Goal: Transaction & Acquisition: Obtain resource

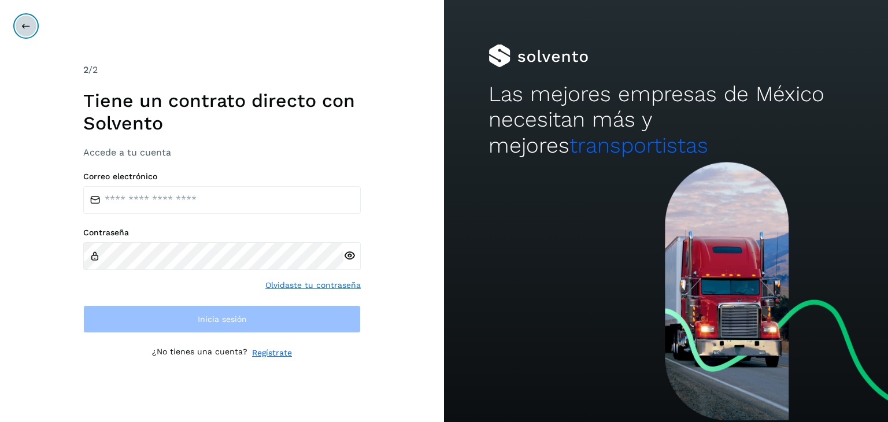
click at [29, 17] on button at bounding box center [26, 26] width 22 height 22
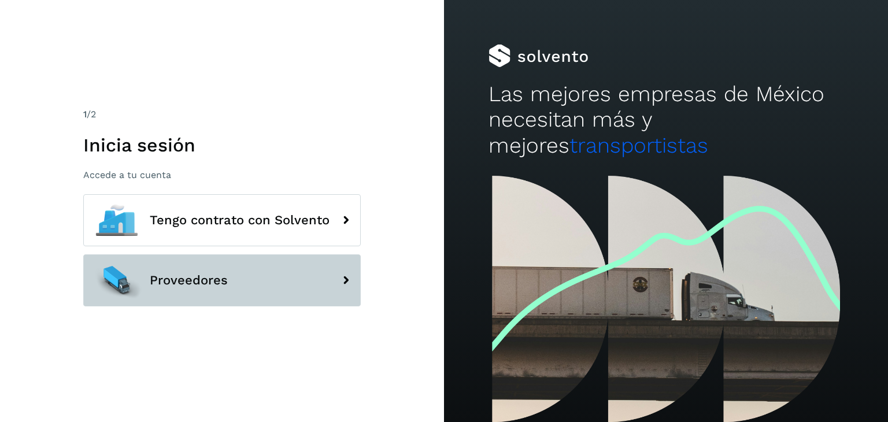
click at [194, 281] on span "Proveedores" at bounding box center [189, 281] width 78 height 14
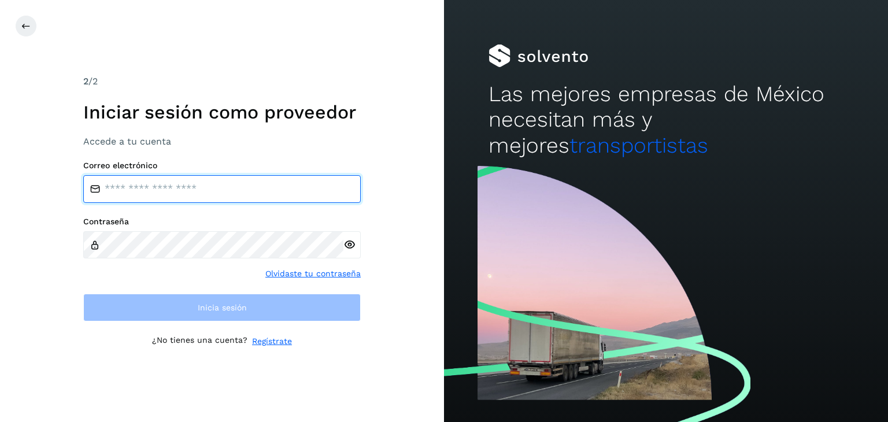
click at [195, 193] on input "email" at bounding box center [222, 189] width 278 height 28
type input "**********"
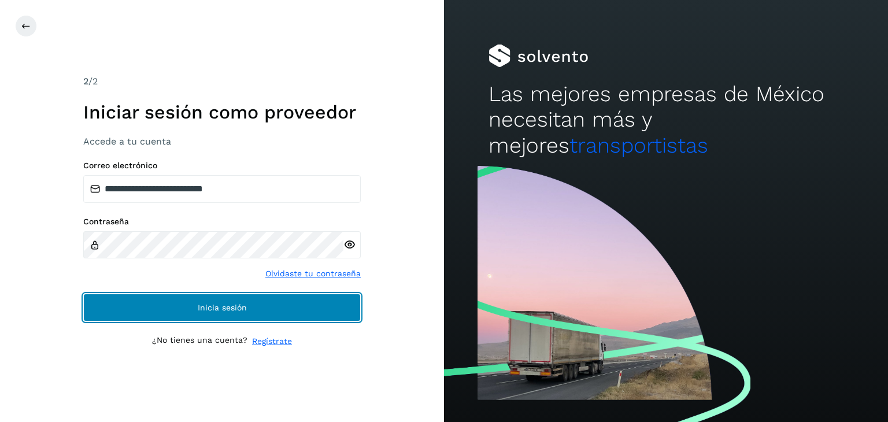
click at [179, 301] on button "Inicia sesión" at bounding box center [222, 308] width 278 height 28
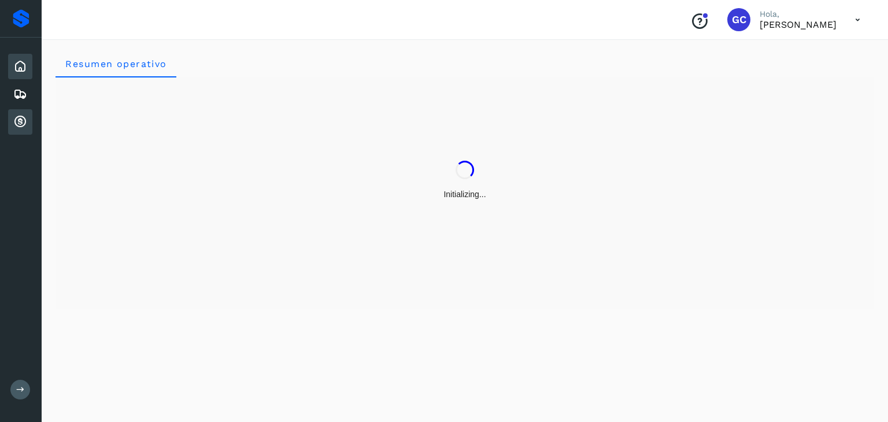
click at [20, 116] on icon at bounding box center [20, 122] width 14 height 14
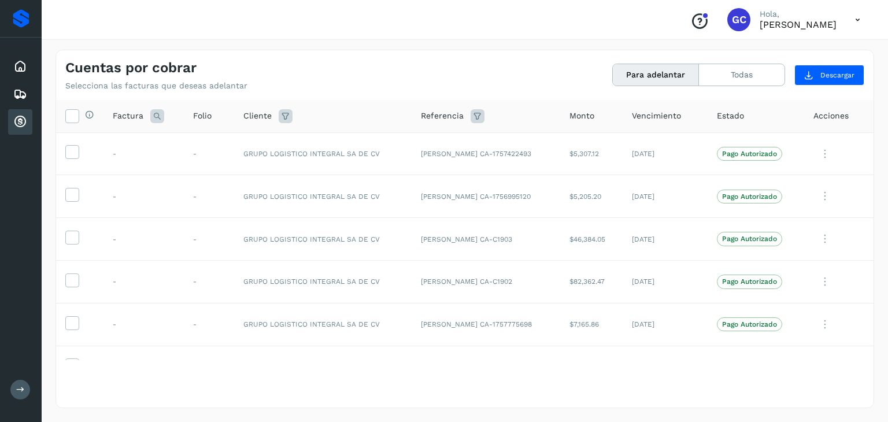
click at [622, 71] on button "Para adelantar" at bounding box center [656, 74] width 86 height 21
click at [71, 121] on icon at bounding box center [72, 115] width 12 height 12
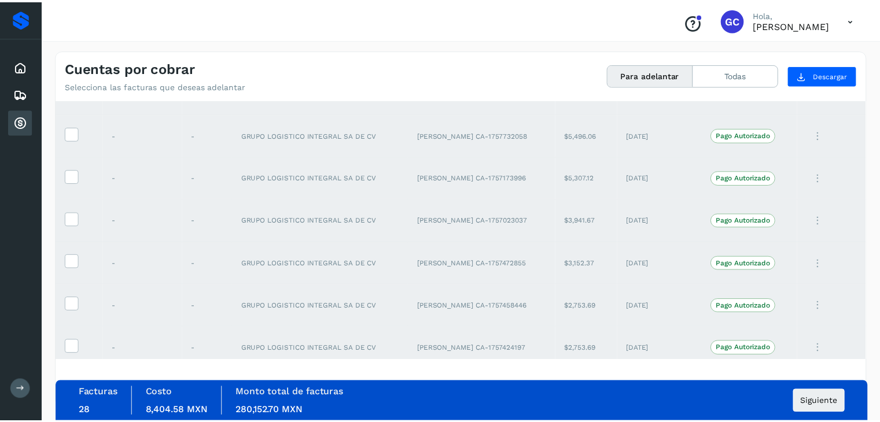
scroll to position [810, 0]
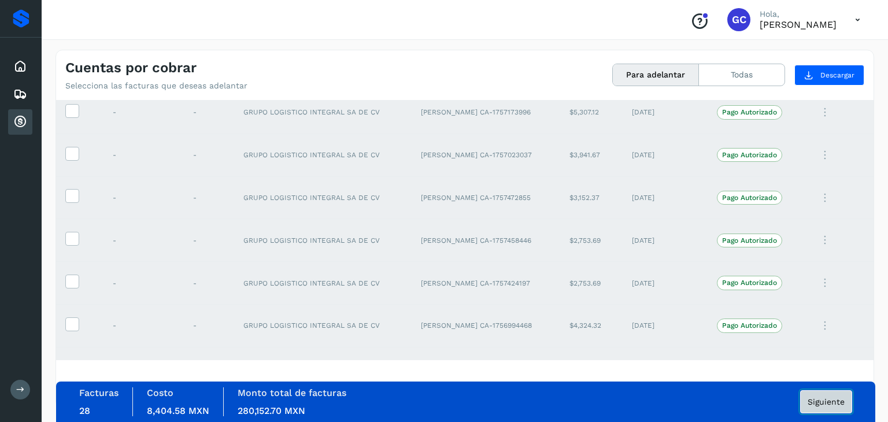
click at [834, 403] on span "Siguiente" at bounding box center [826, 402] width 37 height 8
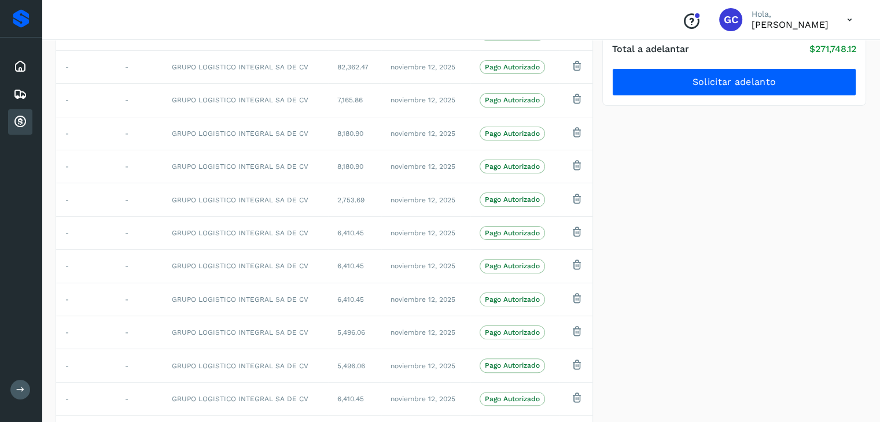
scroll to position [38, 0]
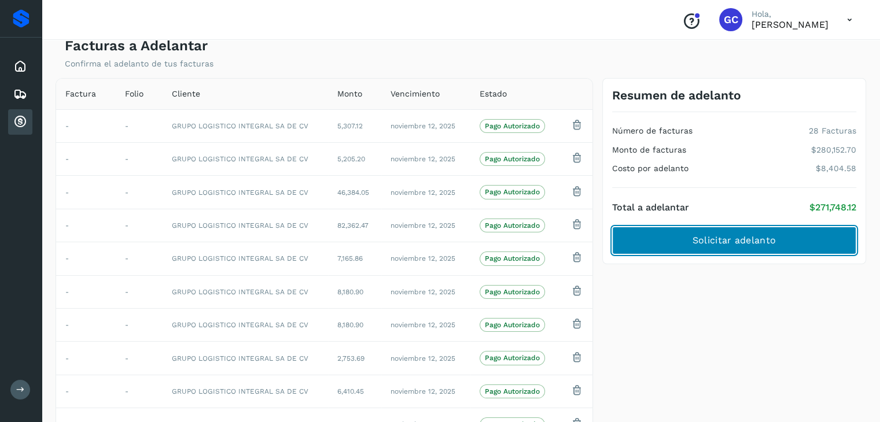
click at [670, 245] on button "Solicitar adelanto" at bounding box center [734, 241] width 244 height 28
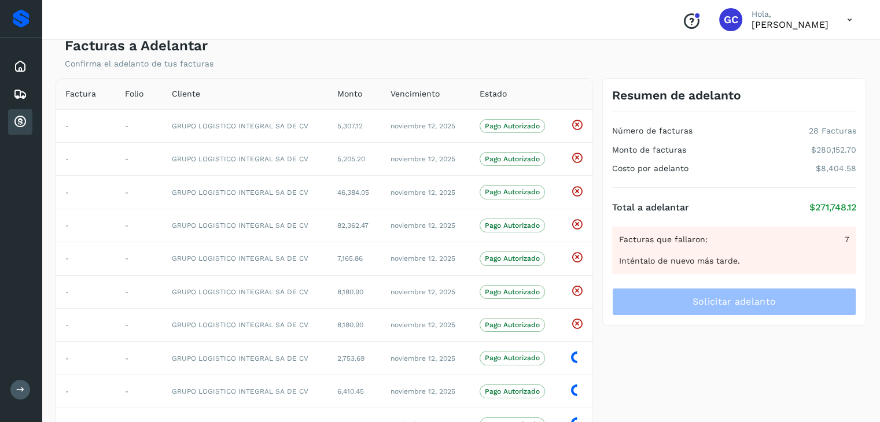
click at [20, 119] on icon at bounding box center [20, 122] width 14 height 14
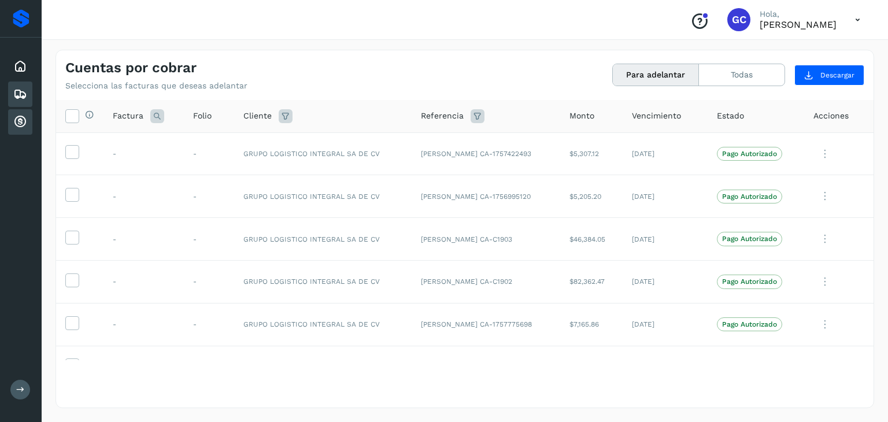
click at [19, 95] on icon at bounding box center [20, 94] width 14 height 14
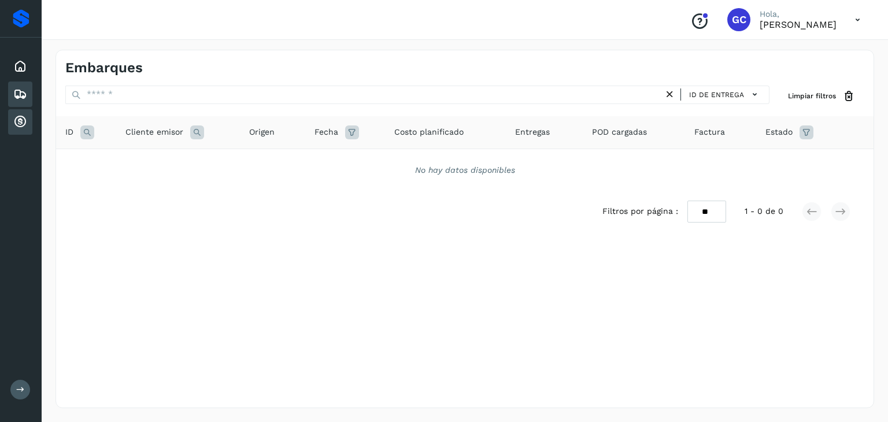
click at [21, 129] on div "Cuentas por cobrar" at bounding box center [20, 121] width 24 height 25
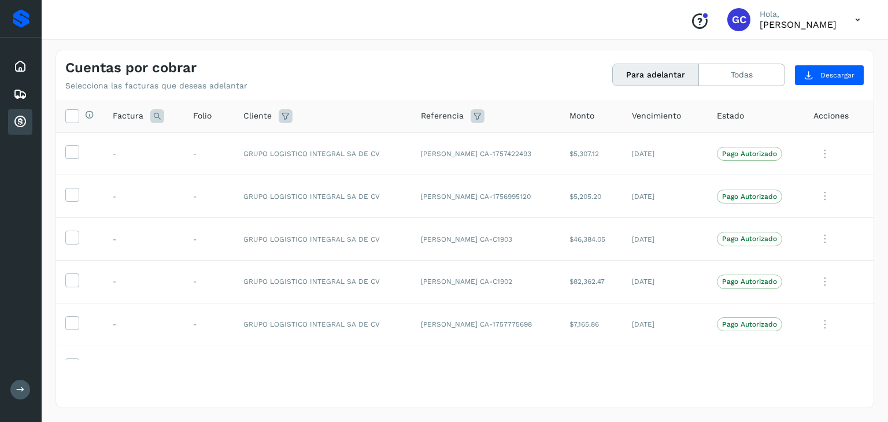
click at [655, 82] on button "Para adelantar" at bounding box center [656, 74] width 86 height 21
click at [662, 72] on button "Para adelantar" at bounding box center [656, 74] width 86 height 21
click at [640, 79] on button "Para adelantar" at bounding box center [656, 74] width 86 height 21
click at [833, 28] on p "[PERSON_NAME]" at bounding box center [798, 24] width 77 height 11
click at [850, 19] on icon at bounding box center [858, 20] width 24 height 24
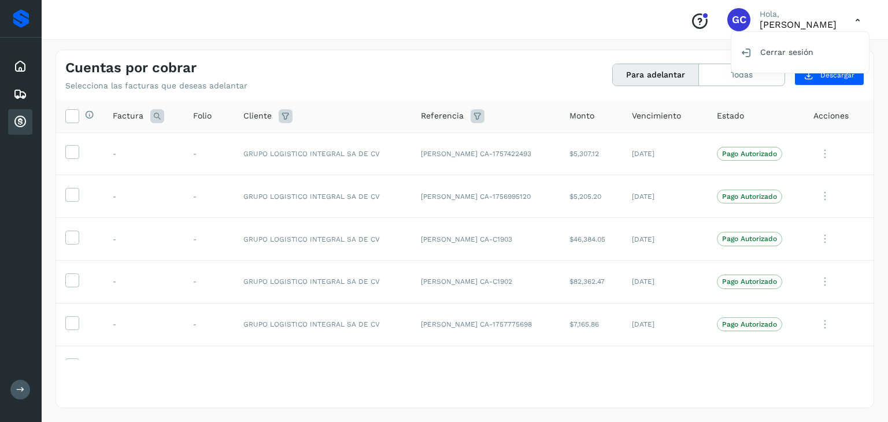
click at [855, 21] on div at bounding box center [444, 211] width 888 height 422
click at [855, 21] on icon at bounding box center [858, 20] width 24 height 24
click at [807, 50] on div "Cerrar sesión" at bounding box center [801, 52] width 138 height 22
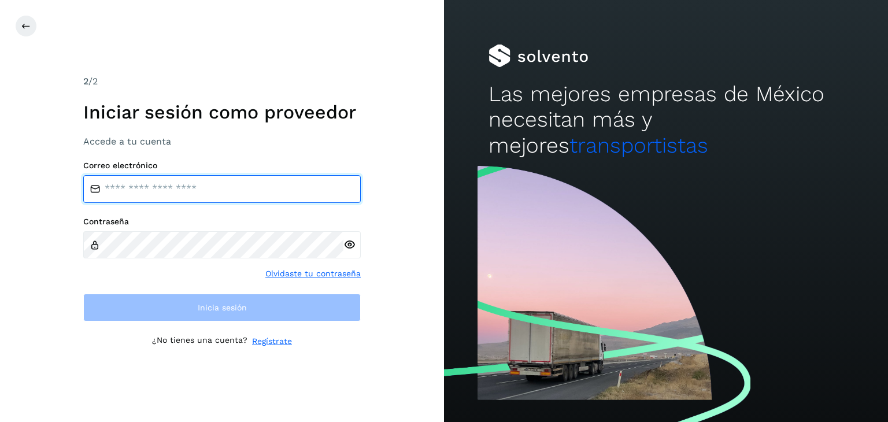
click at [161, 186] on input "email" at bounding box center [222, 189] width 278 height 28
type input "**********"
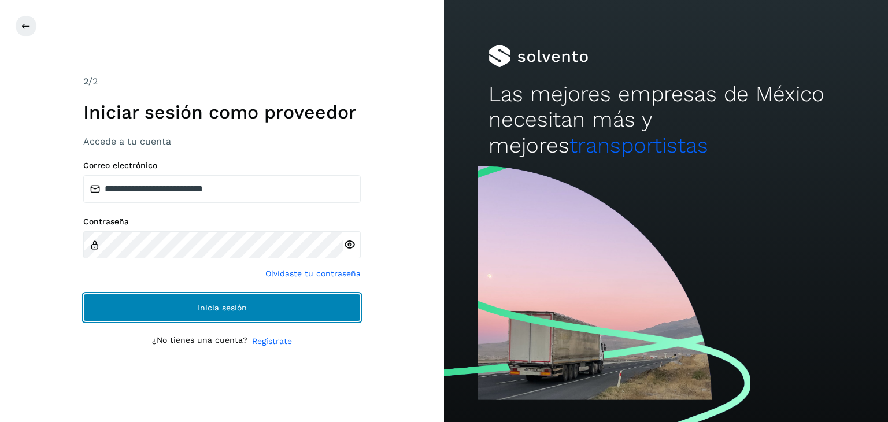
click at [316, 305] on button "Inicia sesión" at bounding box center [222, 308] width 278 height 28
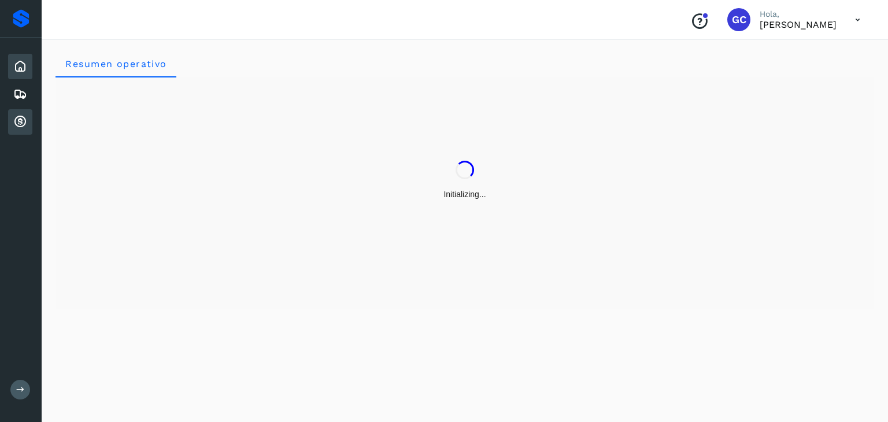
click at [10, 128] on div "Cuentas por cobrar" at bounding box center [20, 121] width 24 height 25
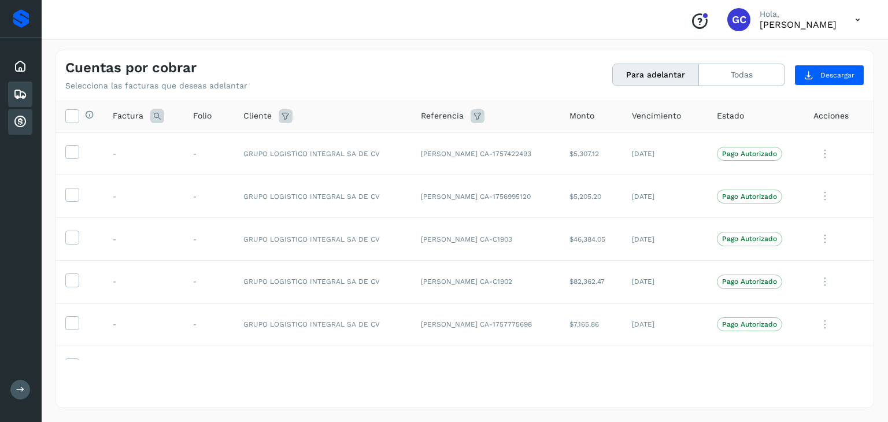
click at [14, 91] on icon at bounding box center [20, 94] width 14 height 14
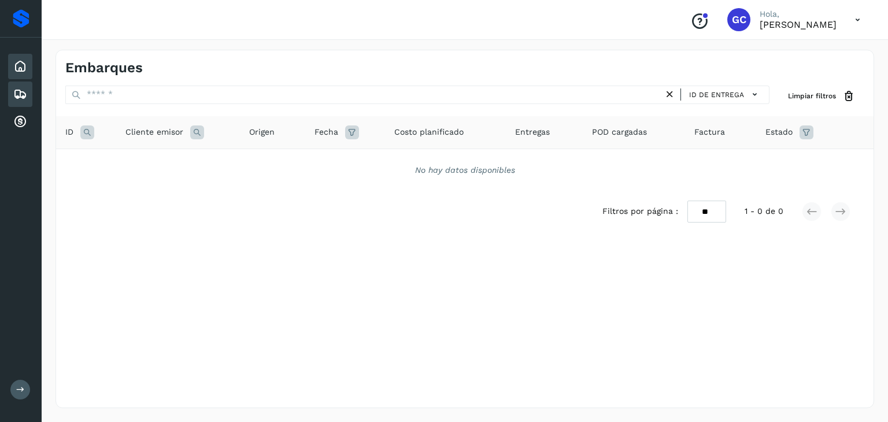
click at [21, 64] on icon at bounding box center [20, 67] width 14 height 14
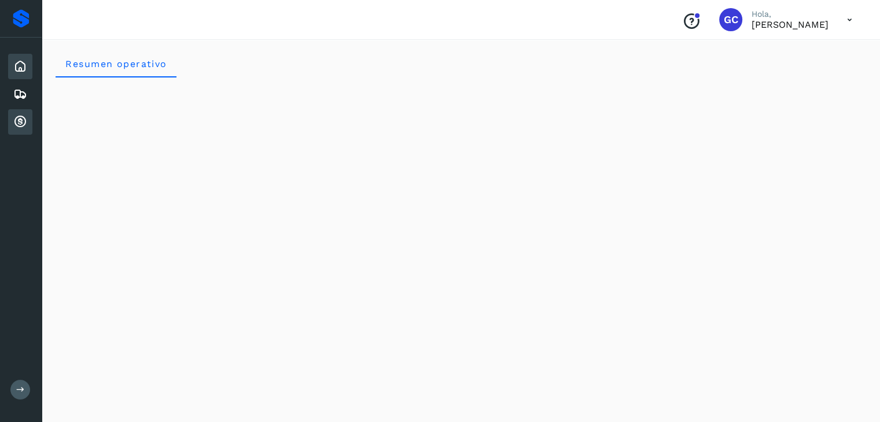
click at [21, 119] on icon at bounding box center [20, 122] width 14 height 14
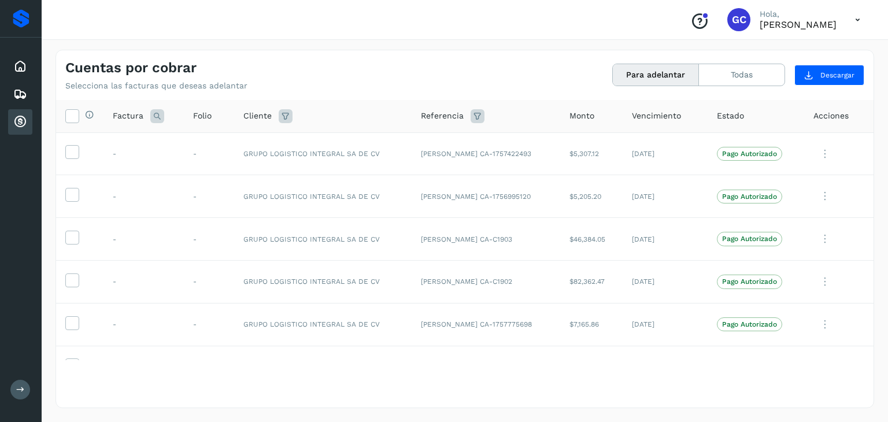
click at [862, 14] on icon at bounding box center [858, 20] width 24 height 24
click at [803, 54] on div "Cerrar sesión" at bounding box center [801, 52] width 138 height 22
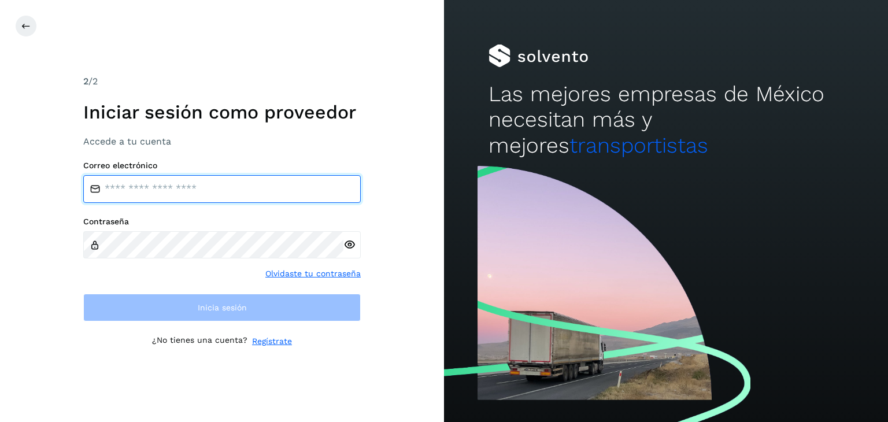
click at [192, 188] on input "email" at bounding box center [222, 189] width 278 height 28
type input "**********"
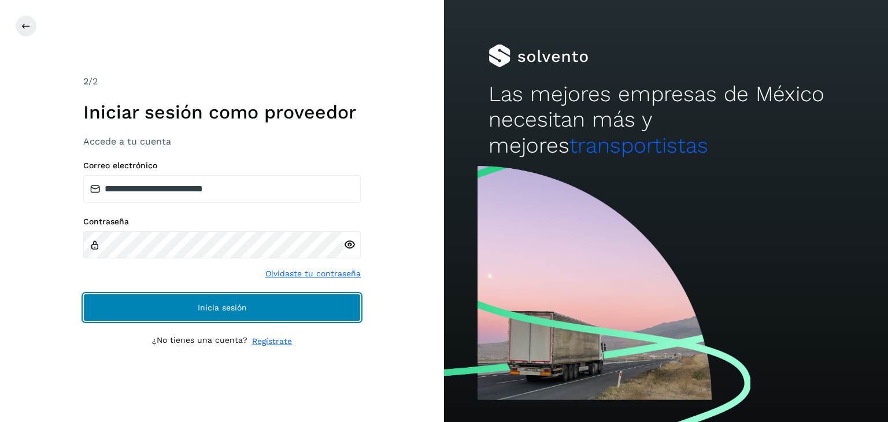
click at [221, 304] on span "Inicia sesión" at bounding box center [222, 308] width 49 height 8
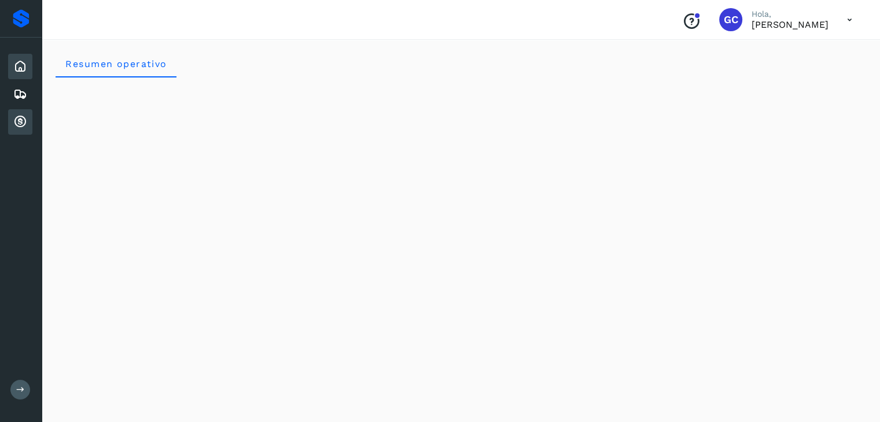
click at [14, 125] on icon at bounding box center [20, 122] width 14 height 14
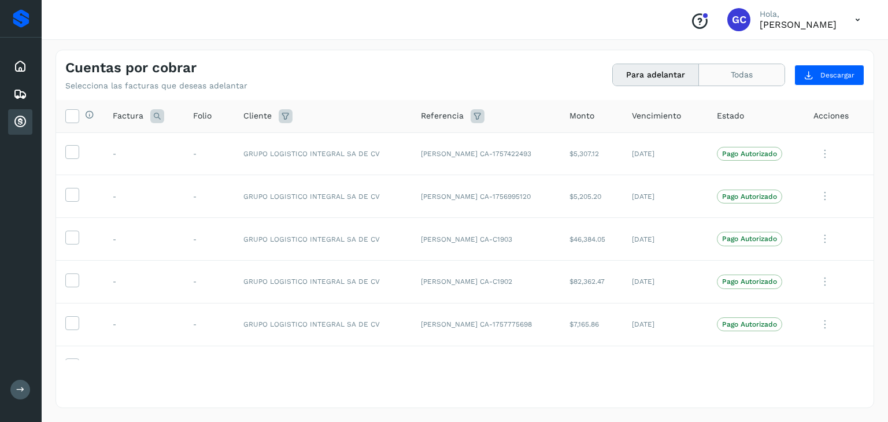
click at [740, 76] on button "Todas" at bounding box center [742, 74] width 86 height 21
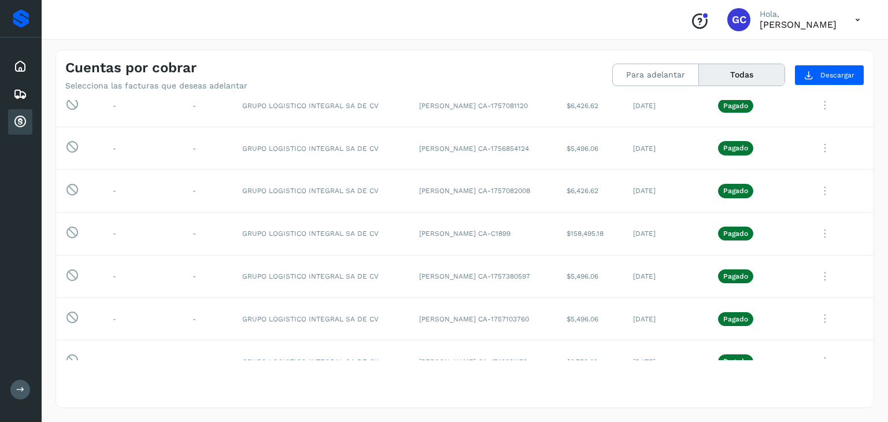
scroll to position [1504, 0]
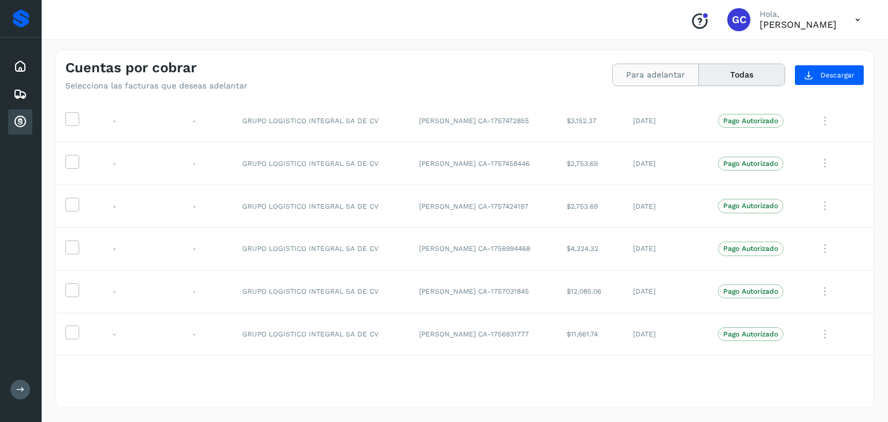
click at [664, 69] on button "Para adelantar" at bounding box center [656, 74] width 86 height 21
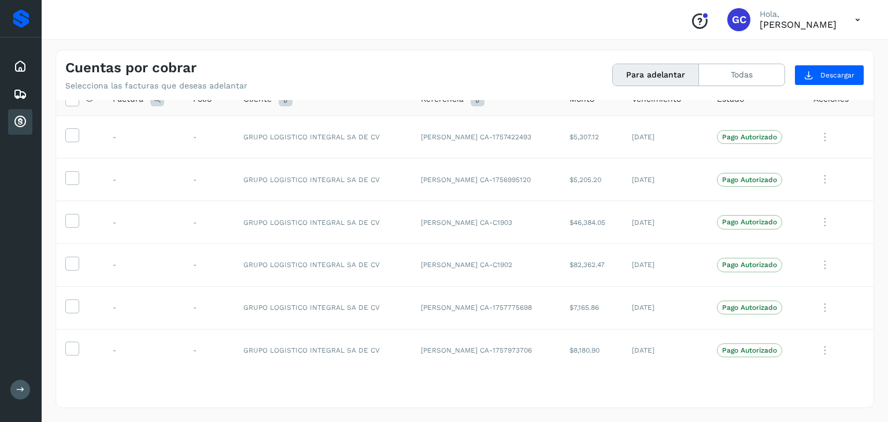
scroll to position [887, 0]
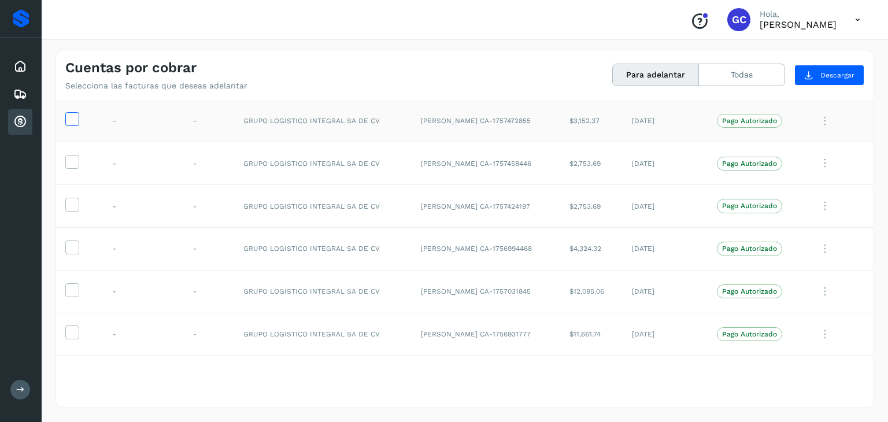
click at [73, 117] on icon at bounding box center [72, 118] width 12 height 12
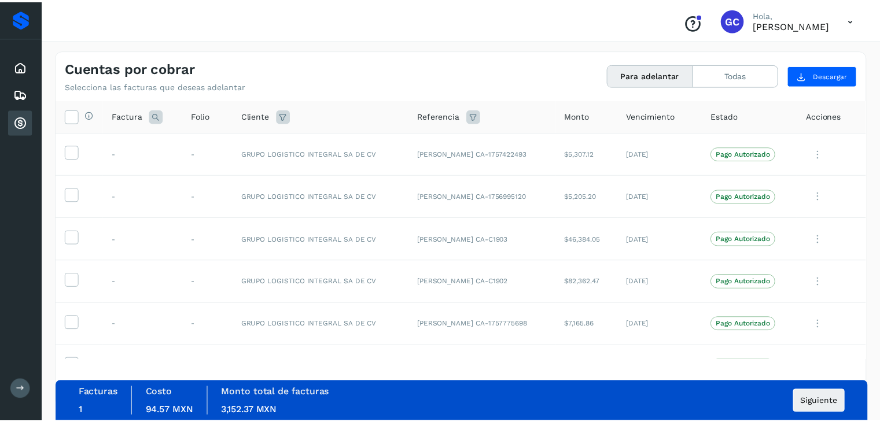
scroll to position [0, 0]
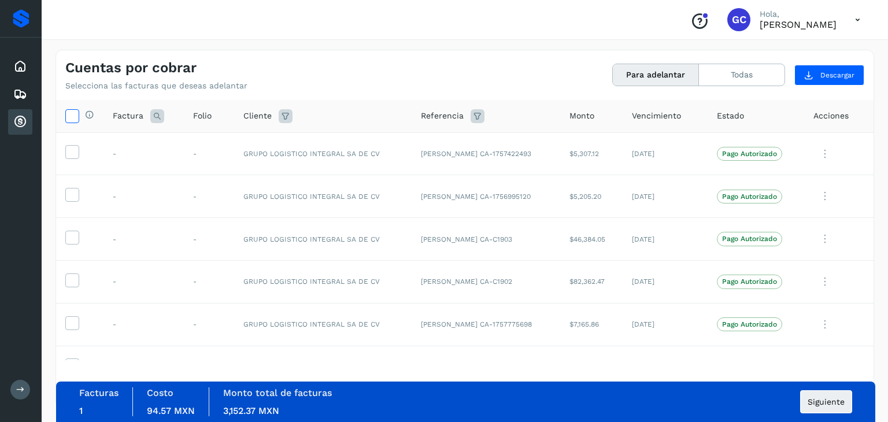
click at [69, 112] on icon at bounding box center [72, 115] width 12 height 12
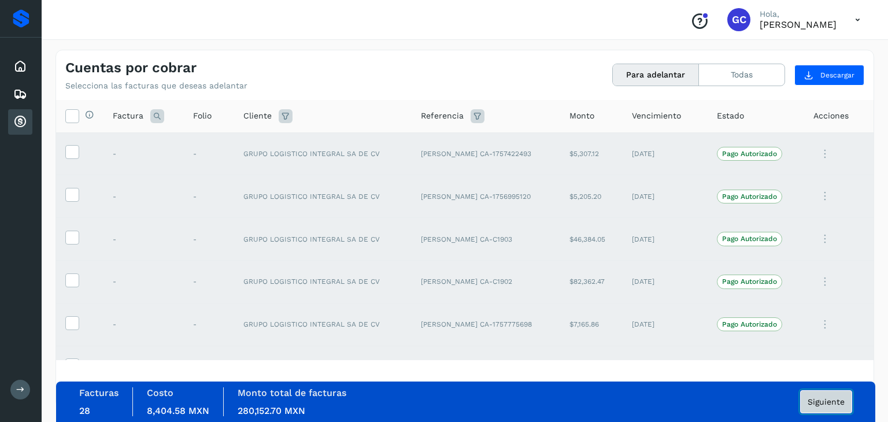
click at [824, 405] on span "Siguiente" at bounding box center [826, 402] width 37 height 8
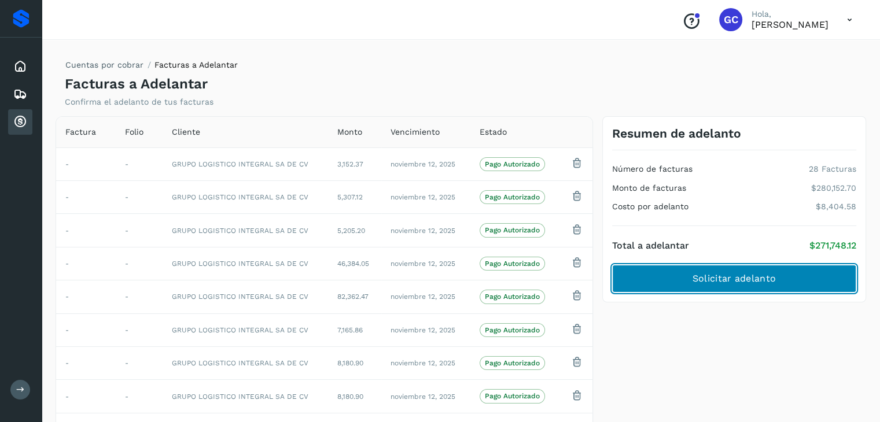
click at [710, 286] on button "Solicitar adelanto" at bounding box center [734, 279] width 244 height 28
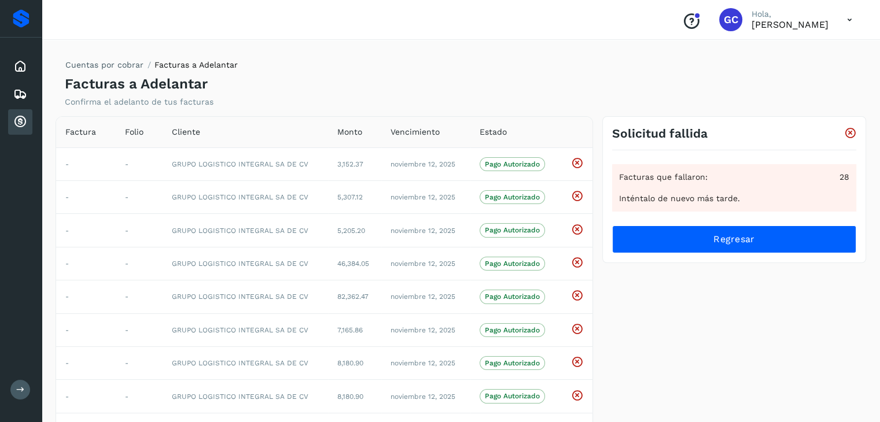
scroll to position [38, 0]
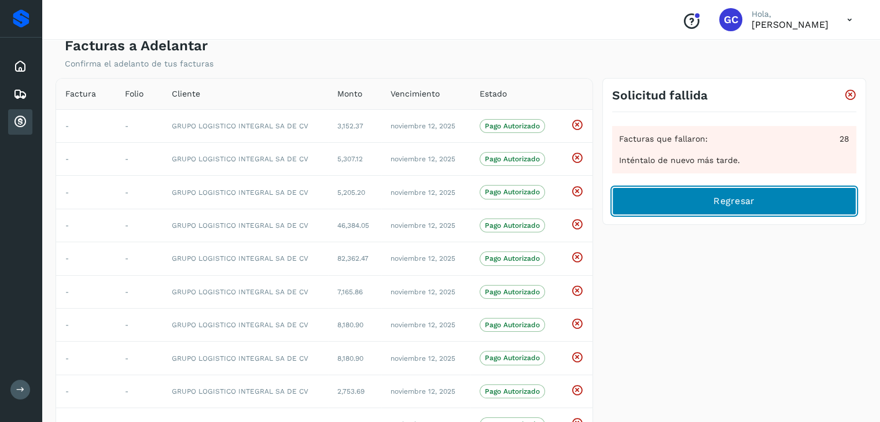
click at [704, 204] on button "Regresar" at bounding box center [734, 201] width 244 height 28
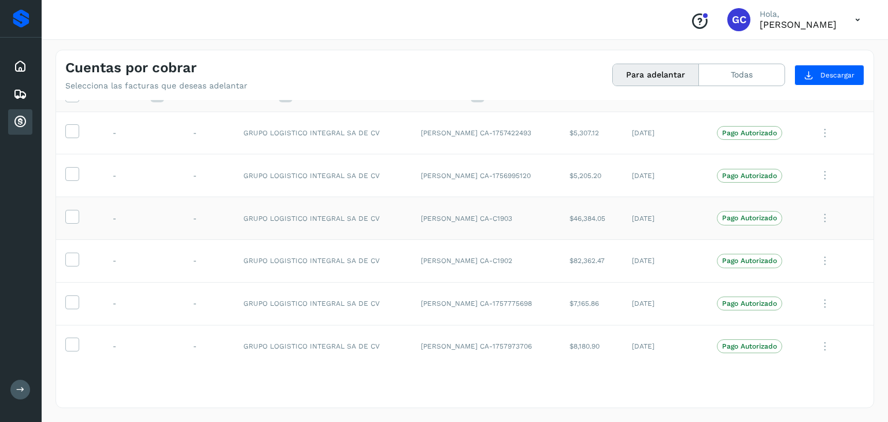
scroll to position [38, 0]
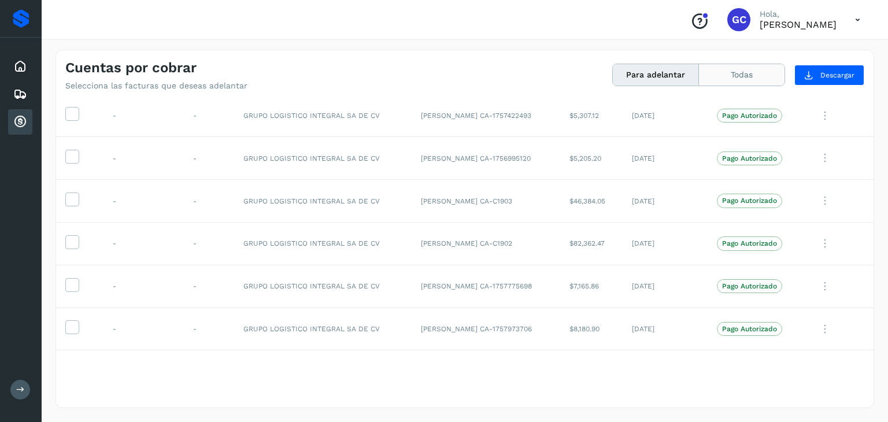
click at [770, 74] on button "Todas" at bounding box center [742, 74] width 86 height 21
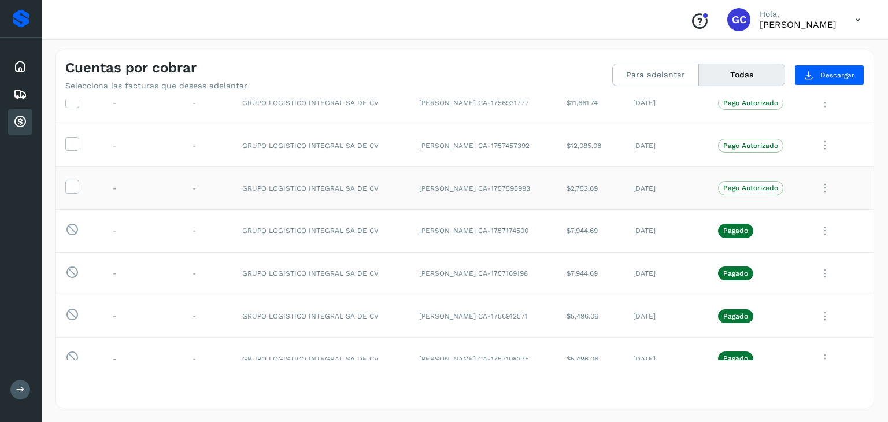
click at [814, 177] on icon at bounding box center [825, 188] width 23 height 24
click at [814, 177] on div at bounding box center [444, 211] width 888 height 422
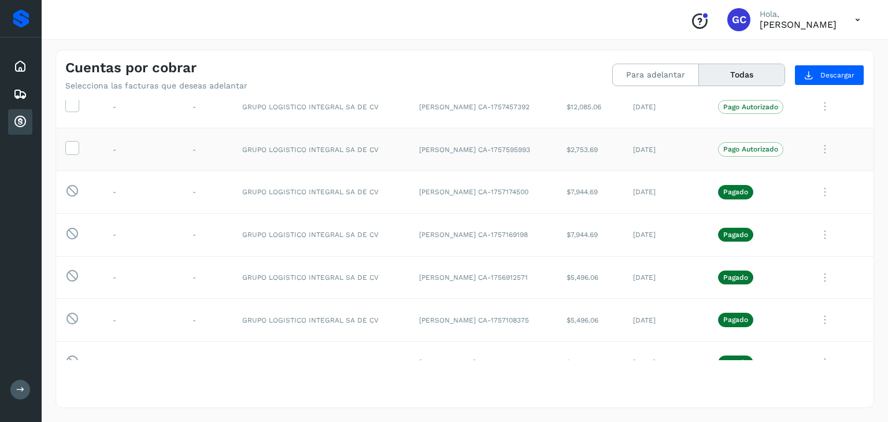
click at [814, 180] on icon at bounding box center [825, 192] width 23 height 24
click at [813, 180] on div at bounding box center [444, 211] width 888 height 422
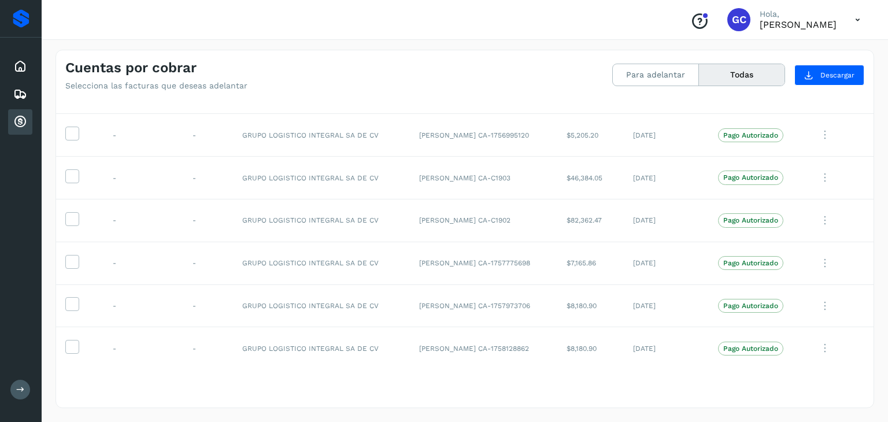
scroll to position [0, 0]
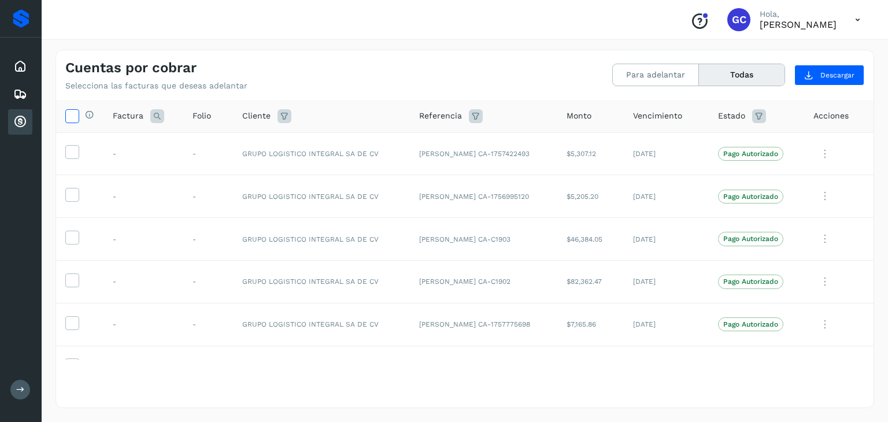
click at [72, 116] on icon at bounding box center [72, 115] width 12 height 12
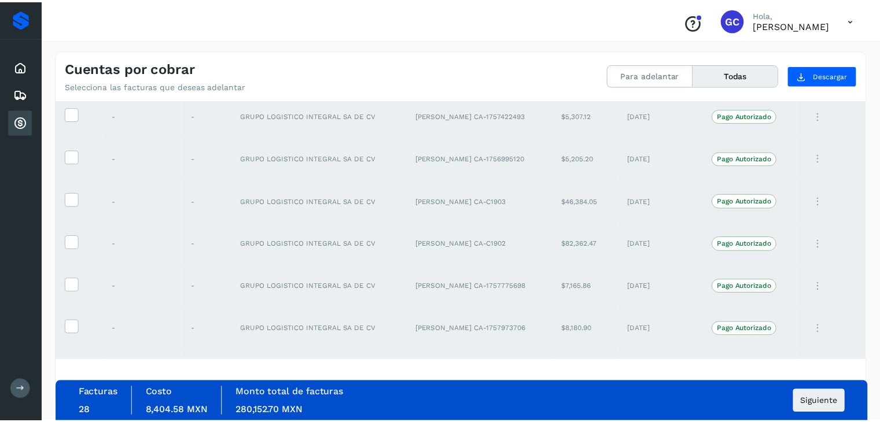
scroll to position [77, 0]
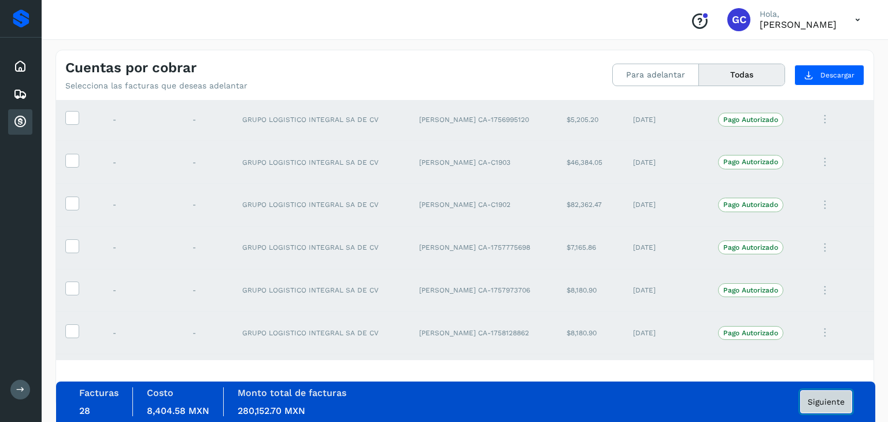
click at [832, 403] on span "Siguiente" at bounding box center [826, 402] width 37 height 8
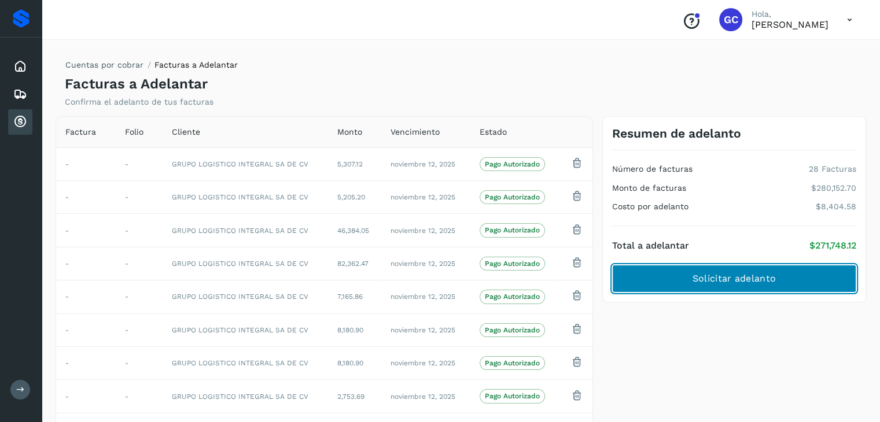
click at [801, 285] on button "Solicitar adelanto" at bounding box center [734, 279] width 244 height 28
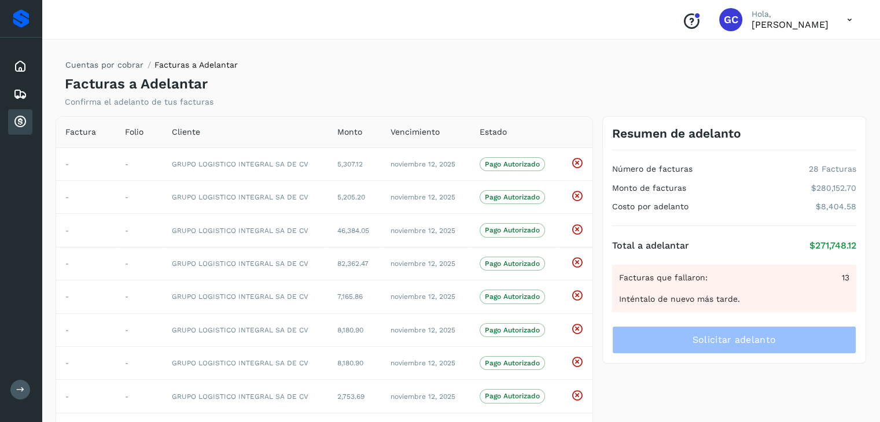
click at [851, 12] on icon at bounding box center [850, 20] width 24 height 24
click at [784, 51] on div "Cerrar sesión" at bounding box center [792, 52] width 138 height 22
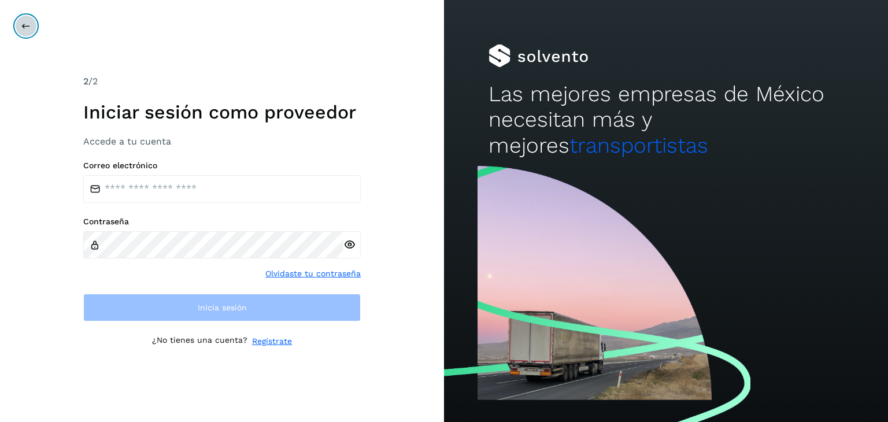
click at [22, 25] on icon at bounding box center [25, 25] width 9 height 9
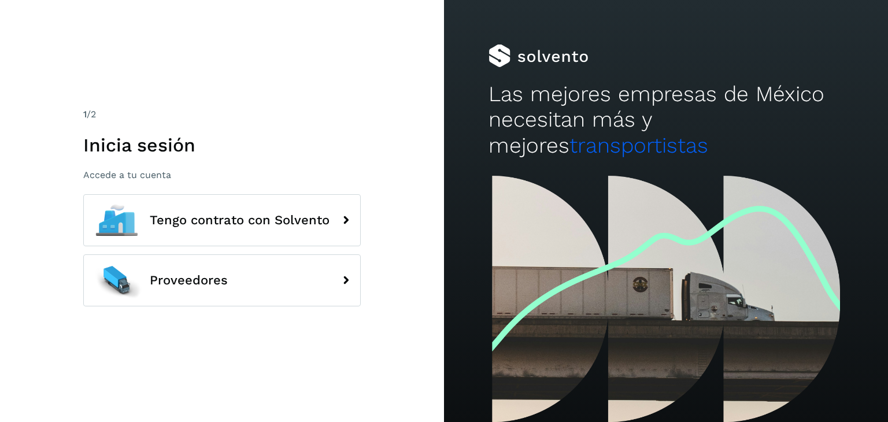
click at [139, 181] on div "1 /2 Inicia sesión Accede a tu cuenta Tengo contrato con Solvento Proveedores" at bounding box center [222, 211] width 278 height 207
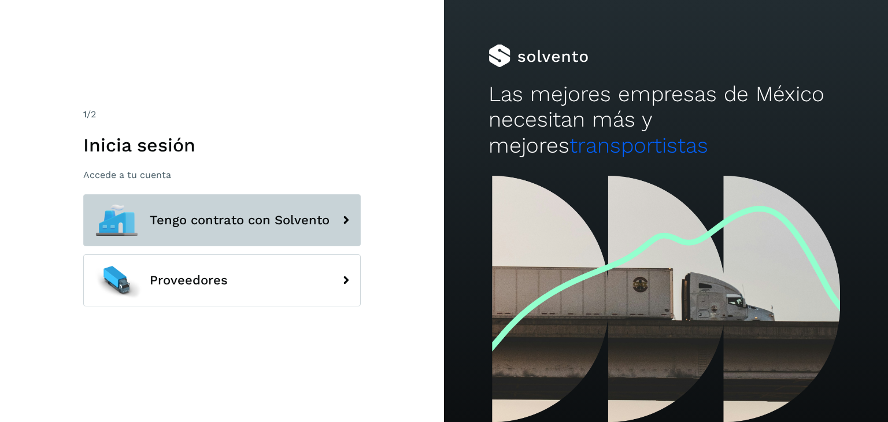
click at [185, 226] on span "Tengo contrato con Solvento" at bounding box center [240, 220] width 180 height 14
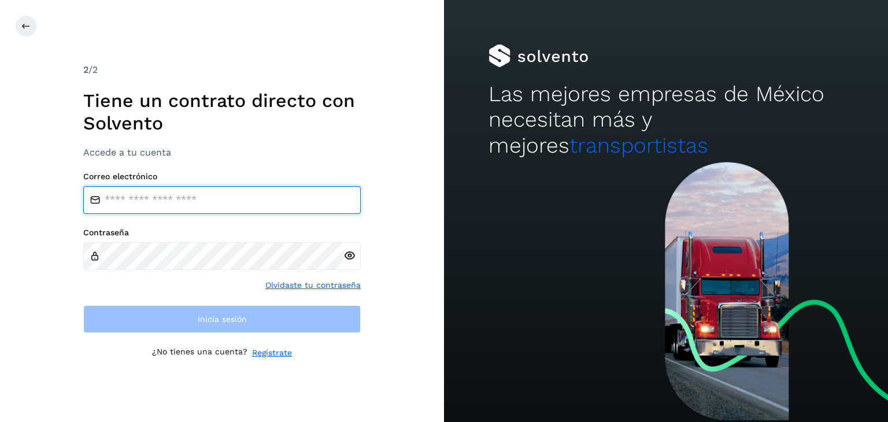
click at [186, 190] on input "email" at bounding box center [222, 200] width 278 height 28
type input "**********"
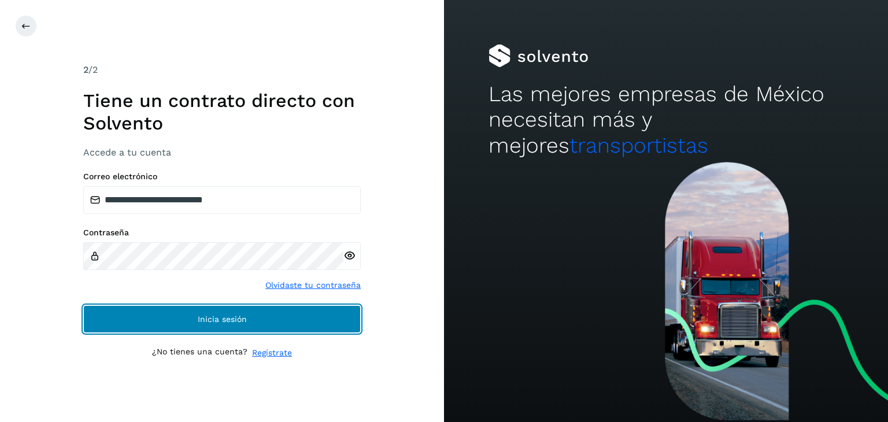
click at [206, 315] on span "Inicia sesión" at bounding box center [222, 319] width 49 height 8
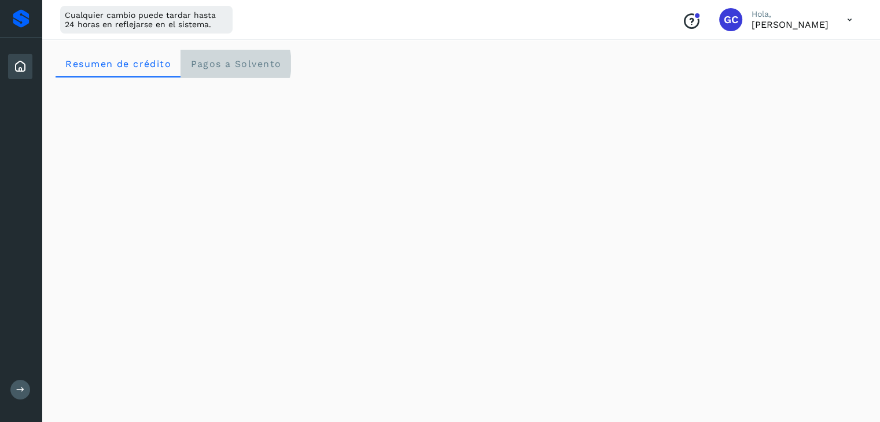
click at [226, 65] on span "Pagos a Solvento" at bounding box center [235, 63] width 91 height 11
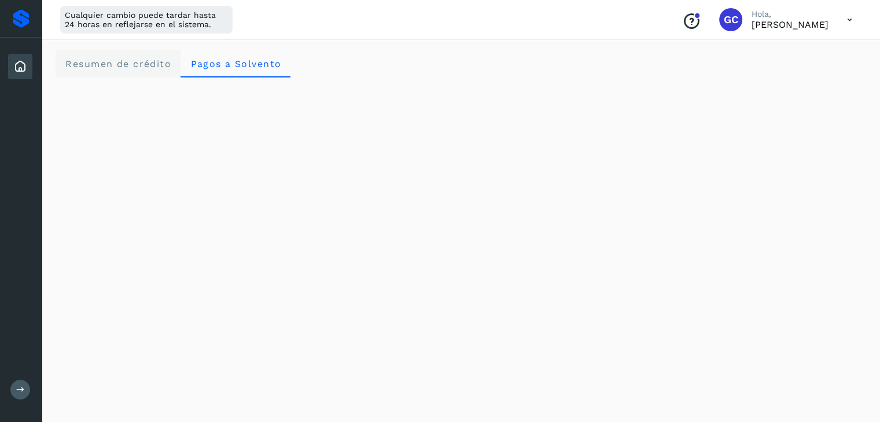
click at [105, 69] on span "Resumen de crédito" at bounding box center [118, 63] width 106 height 11
click at [847, 18] on icon at bounding box center [850, 20] width 24 height 24
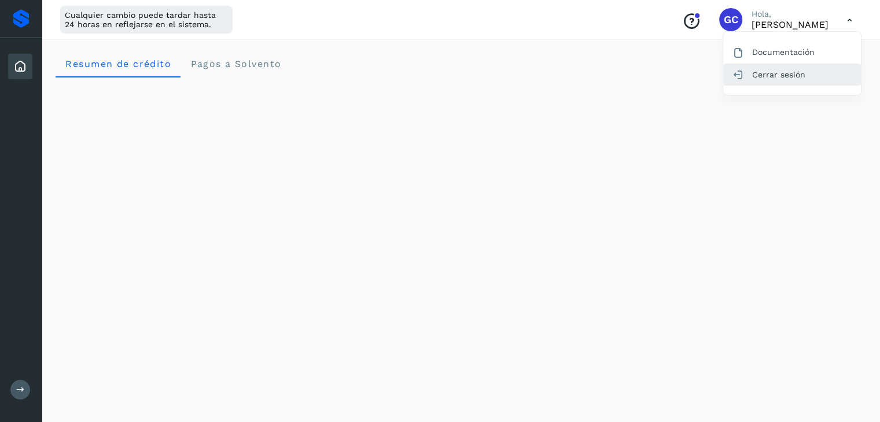
click at [787, 76] on div "Cerrar sesión" at bounding box center [792, 75] width 138 height 22
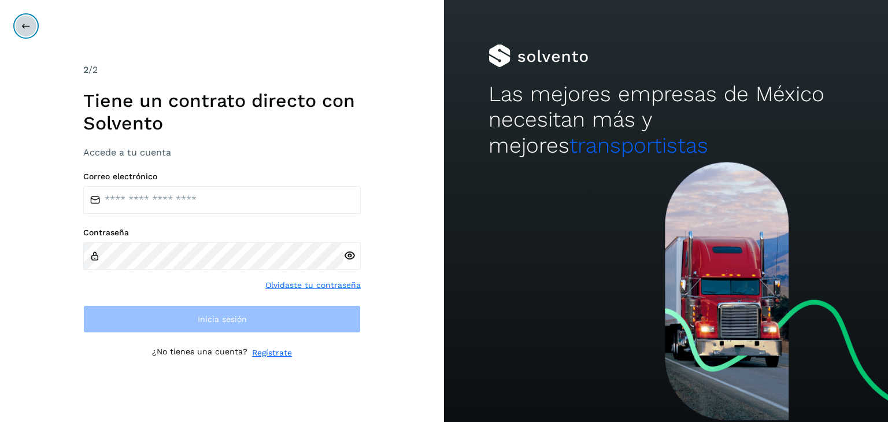
click at [25, 19] on button at bounding box center [26, 26] width 22 height 22
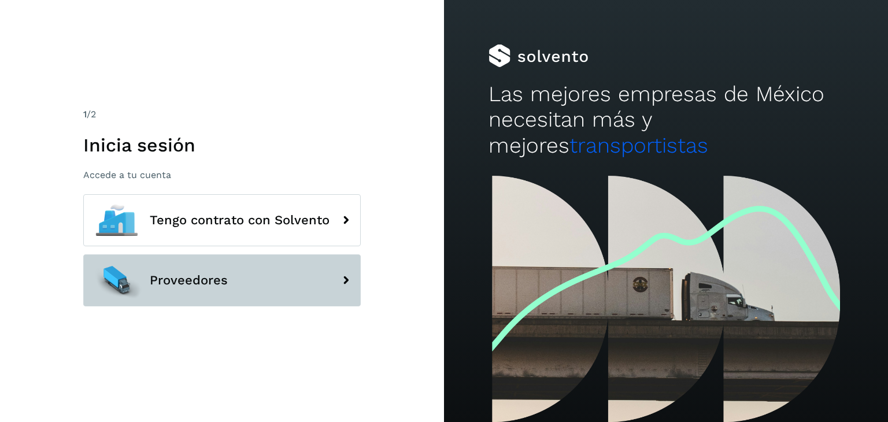
click at [164, 276] on span "Proveedores" at bounding box center [189, 281] width 78 height 14
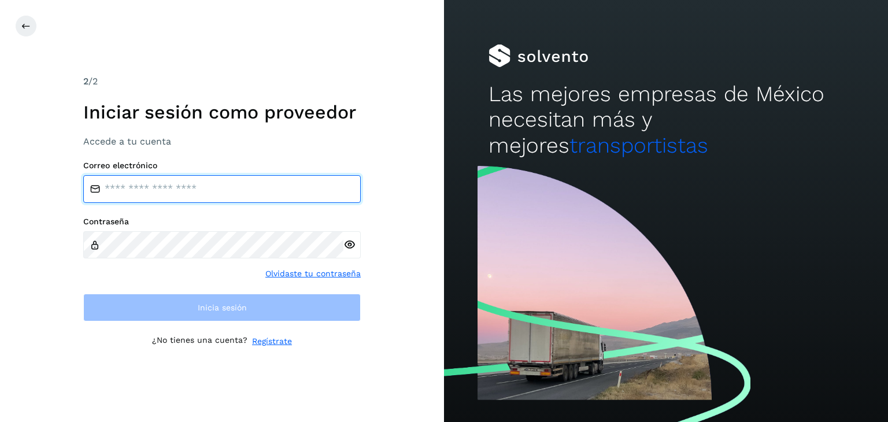
click at [175, 188] on input "email" at bounding box center [222, 189] width 278 height 28
type input "**********"
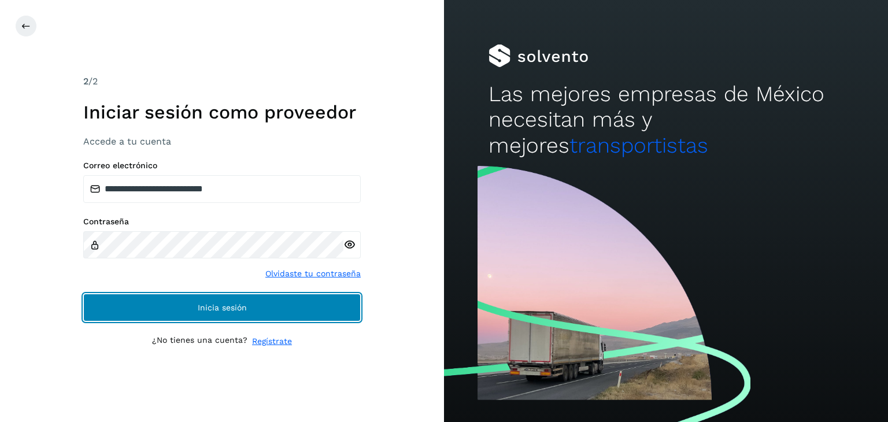
click at [194, 311] on button "Inicia sesión" at bounding box center [222, 308] width 278 height 28
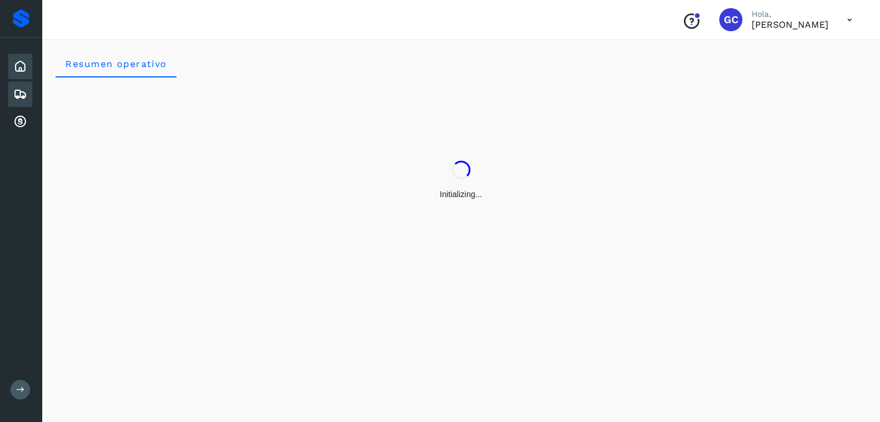
click at [13, 95] on icon at bounding box center [20, 94] width 14 height 14
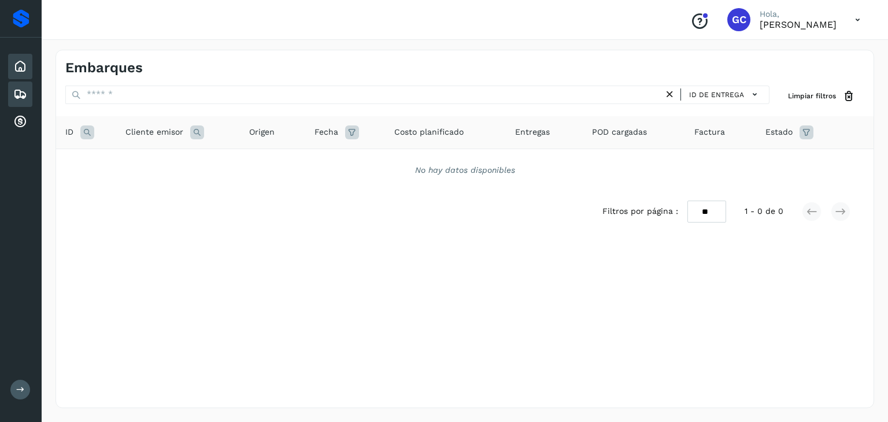
click at [16, 56] on div "Inicio" at bounding box center [20, 66] width 24 height 25
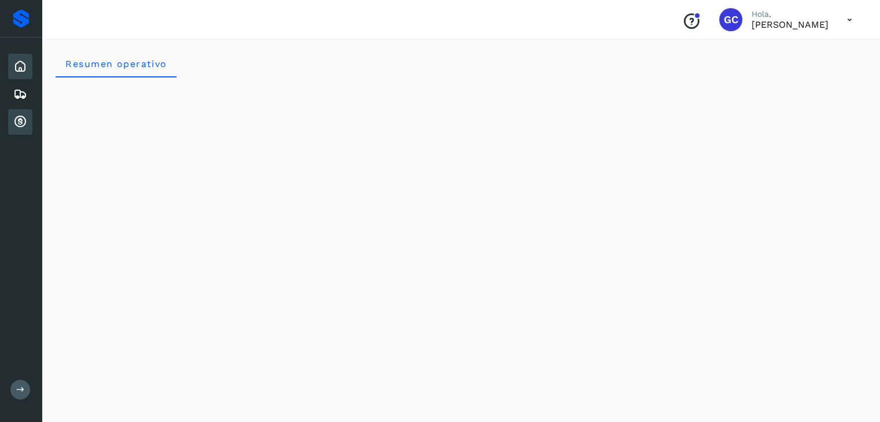
click at [25, 123] on icon at bounding box center [20, 122] width 14 height 14
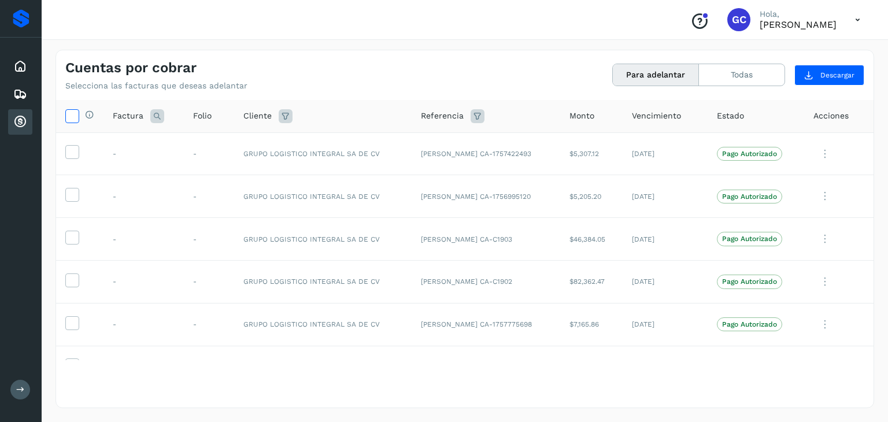
click at [67, 117] on icon at bounding box center [72, 115] width 12 height 12
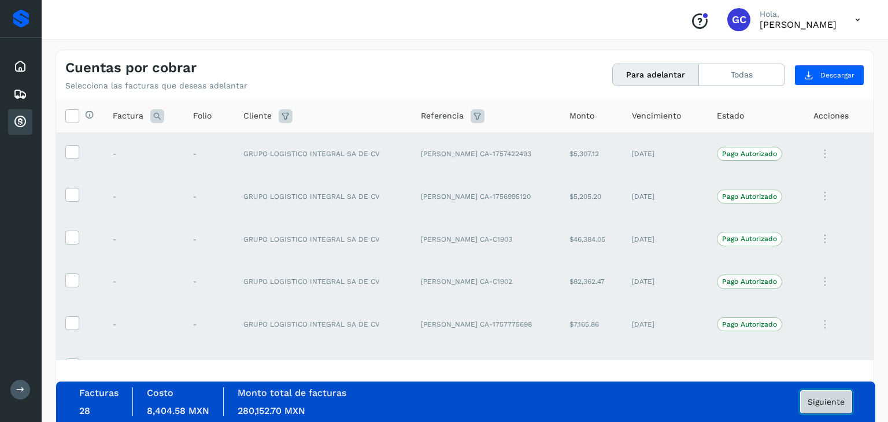
click at [844, 398] on span "Siguiente" at bounding box center [826, 402] width 37 height 8
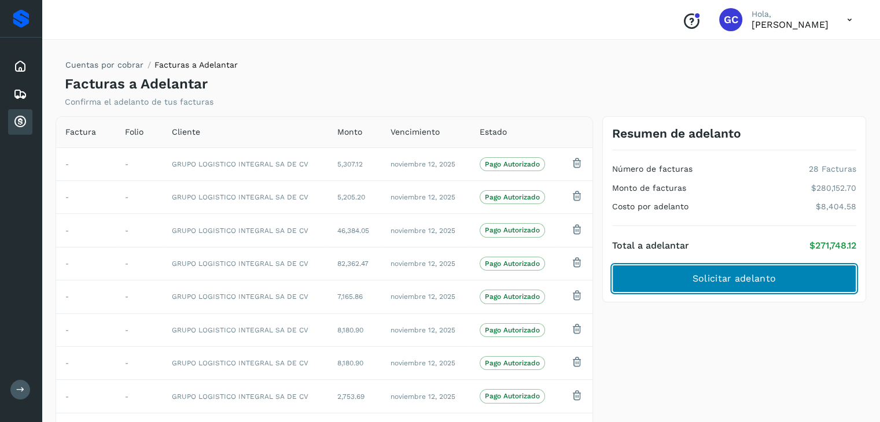
click at [788, 279] on button "Solicitar adelanto" at bounding box center [734, 279] width 244 height 28
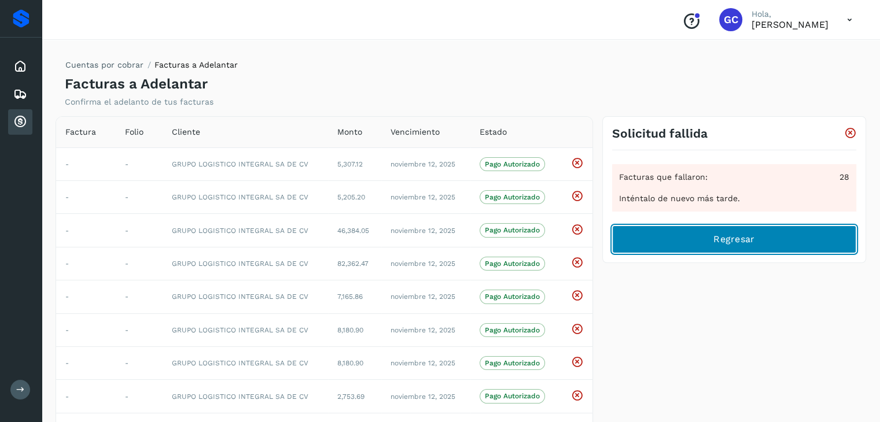
click at [733, 246] on button "Regresar" at bounding box center [734, 240] width 244 height 28
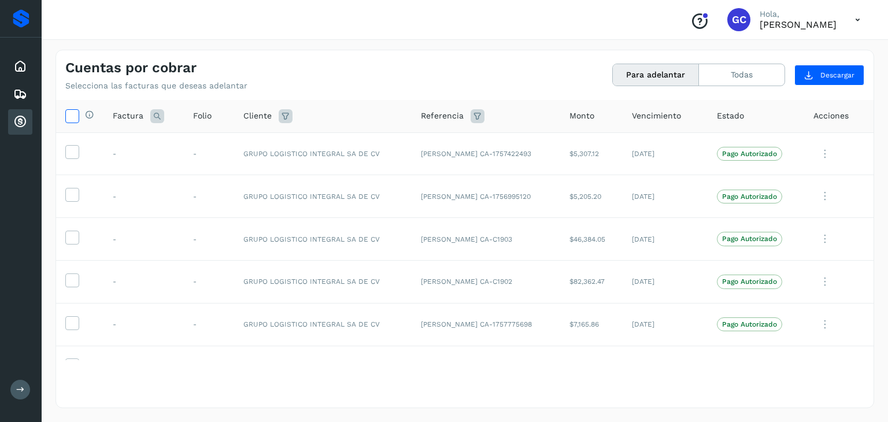
click at [73, 115] on icon at bounding box center [72, 115] width 12 height 12
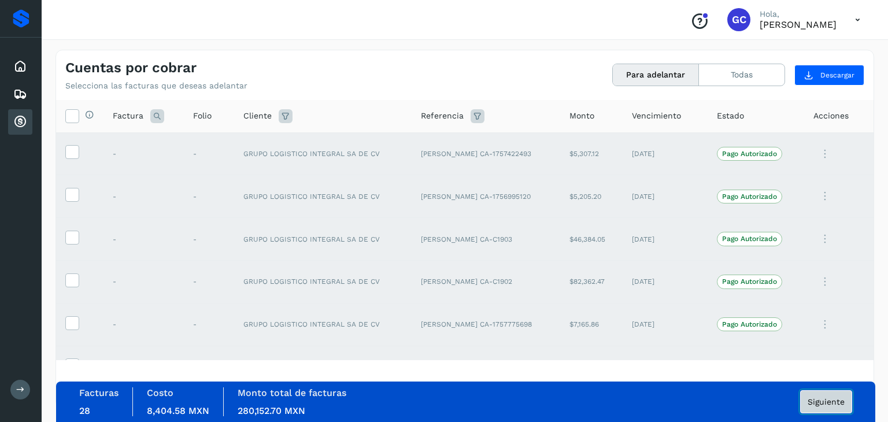
click at [832, 398] on span "Siguiente" at bounding box center [826, 402] width 37 height 8
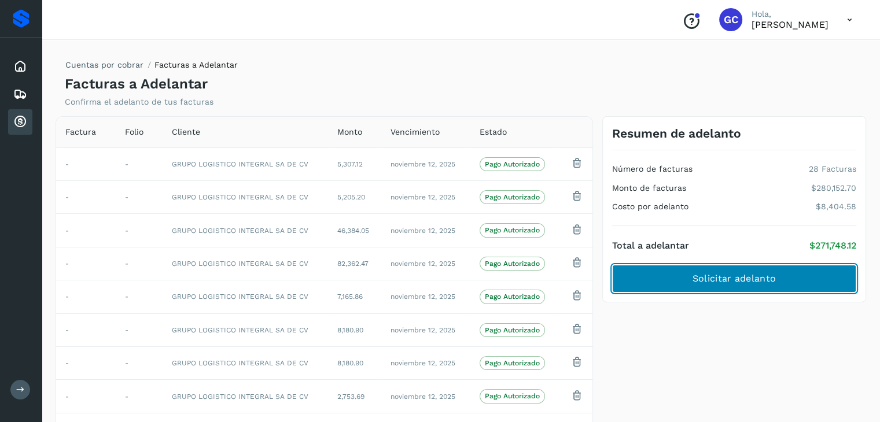
click at [773, 286] on button "Solicitar adelanto" at bounding box center [734, 279] width 244 height 28
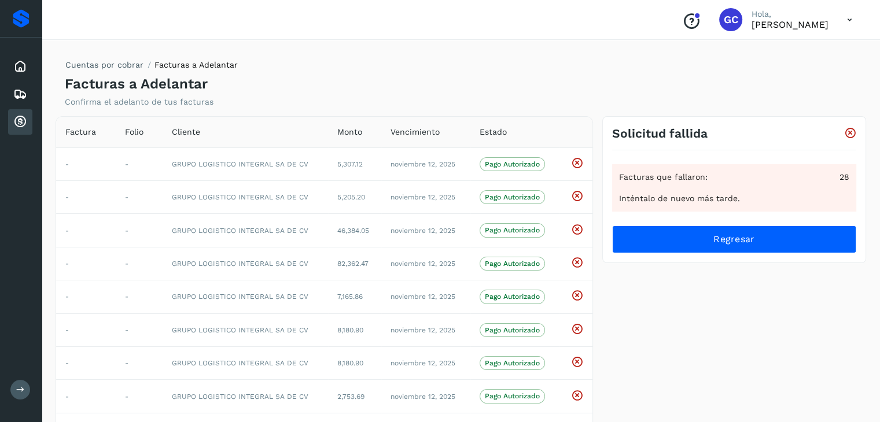
click at [845, 26] on icon at bounding box center [850, 20] width 24 height 24
click at [773, 61] on div "Cerrar sesión" at bounding box center [792, 52] width 138 height 22
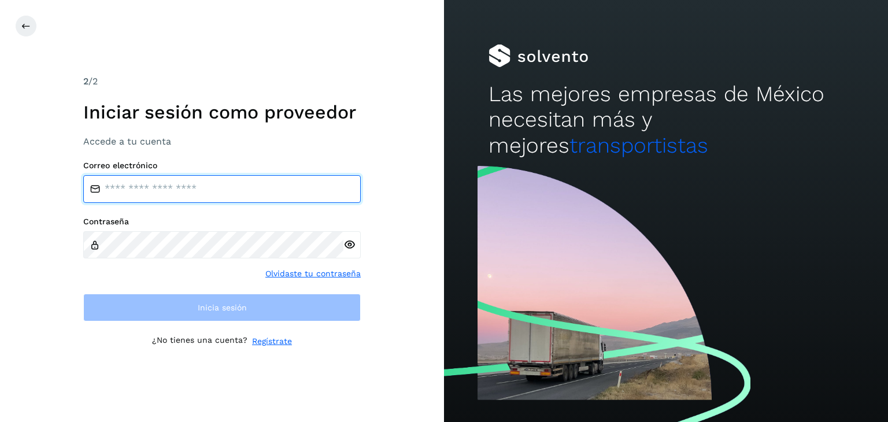
click at [193, 187] on input "email" at bounding box center [222, 189] width 278 height 28
type input "**********"
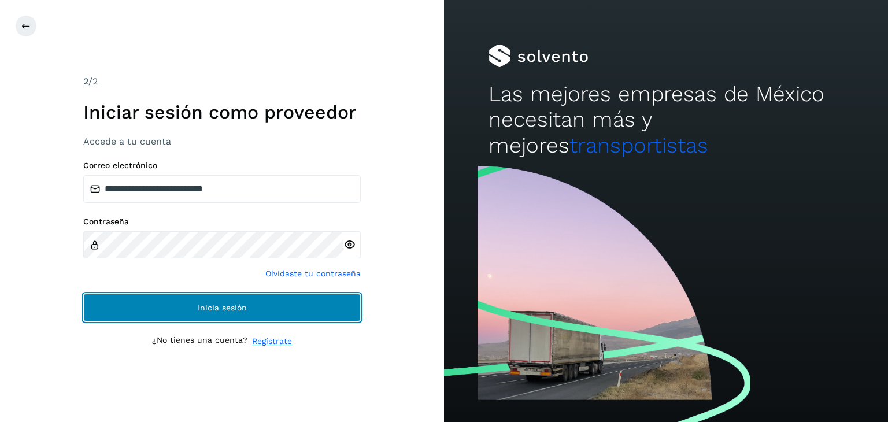
click at [204, 305] on span "Inicia sesión" at bounding box center [222, 308] width 49 height 8
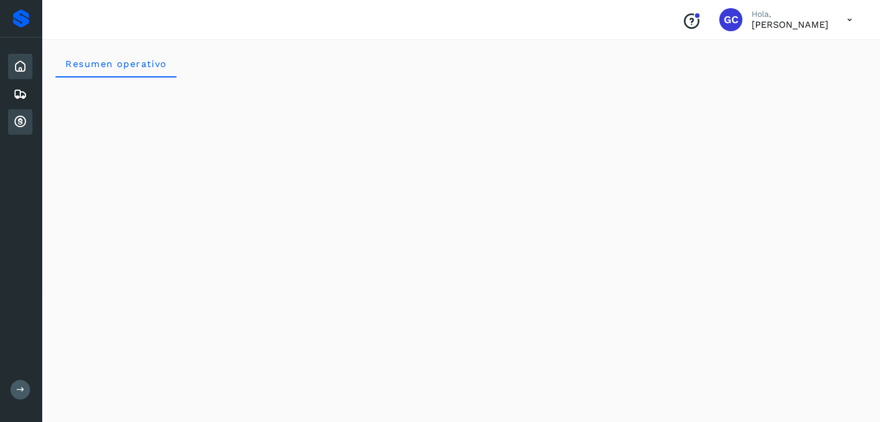
click at [27, 111] on div "Cuentas por cobrar" at bounding box center [20, 121] width 24 height 25
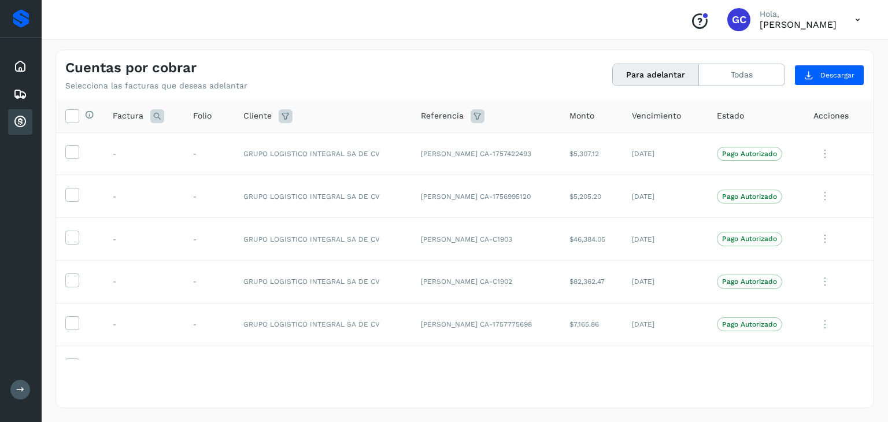
click at [651, 67] on button "Para adelantar" at bounding box center [656, 74] width 86 height 21
click at [69, 114] on icon at bounding box center [72, 115] width 12 height 12
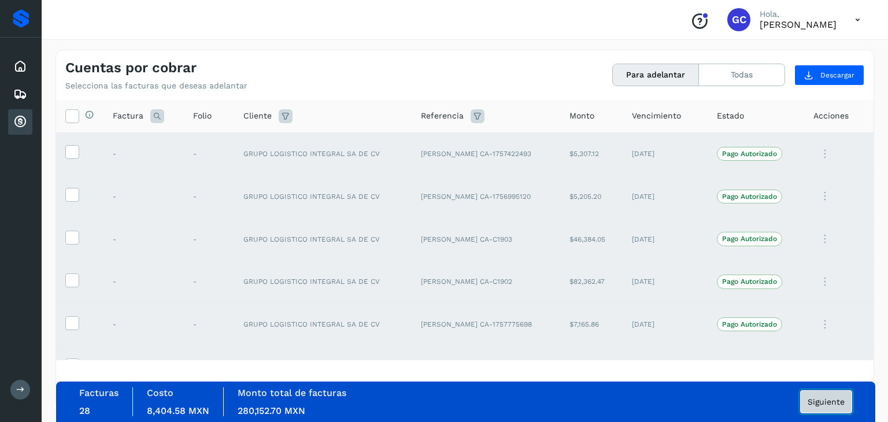
click at [846, 399] on button "Siguiente" at bounding box center [827, 401] width 52 height 23
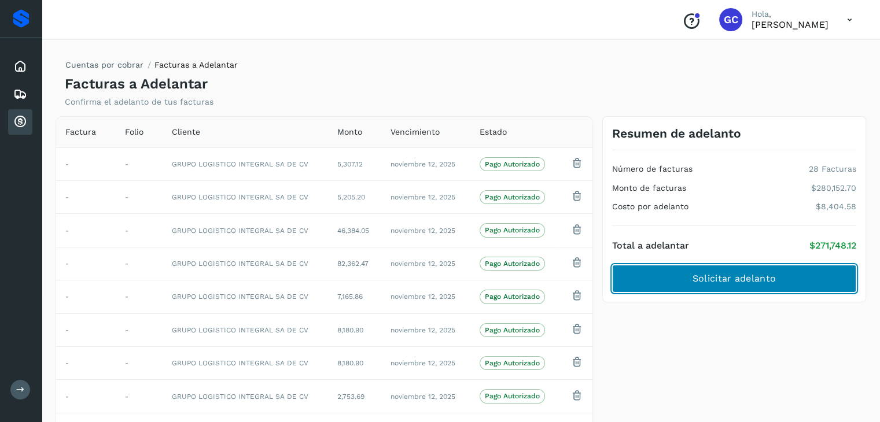
click at [807, 285] on button "Solicitar adelanto" at bounding box center [734, 279] width 244 height 28
